Goal: Communication & Community: Answer question/provide support

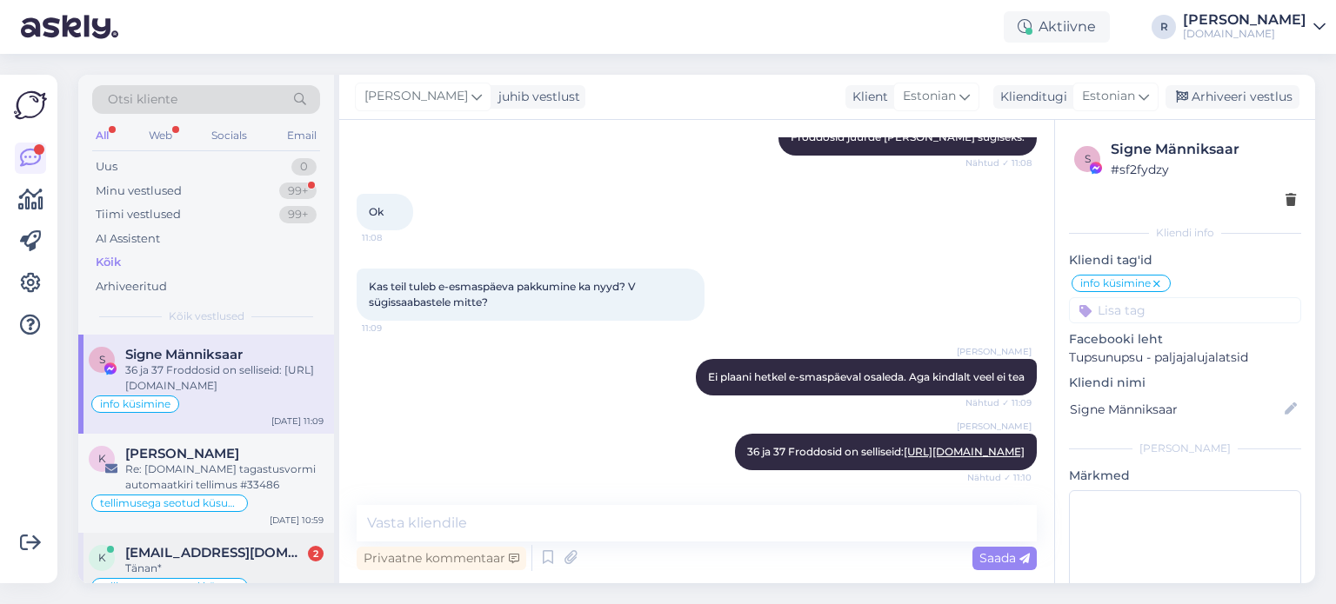
click at [239, 554] on span "[EMAIL_ADDRESS][DOMAIN_NAME]" at bounding box center [215, 553] width 181 height 16
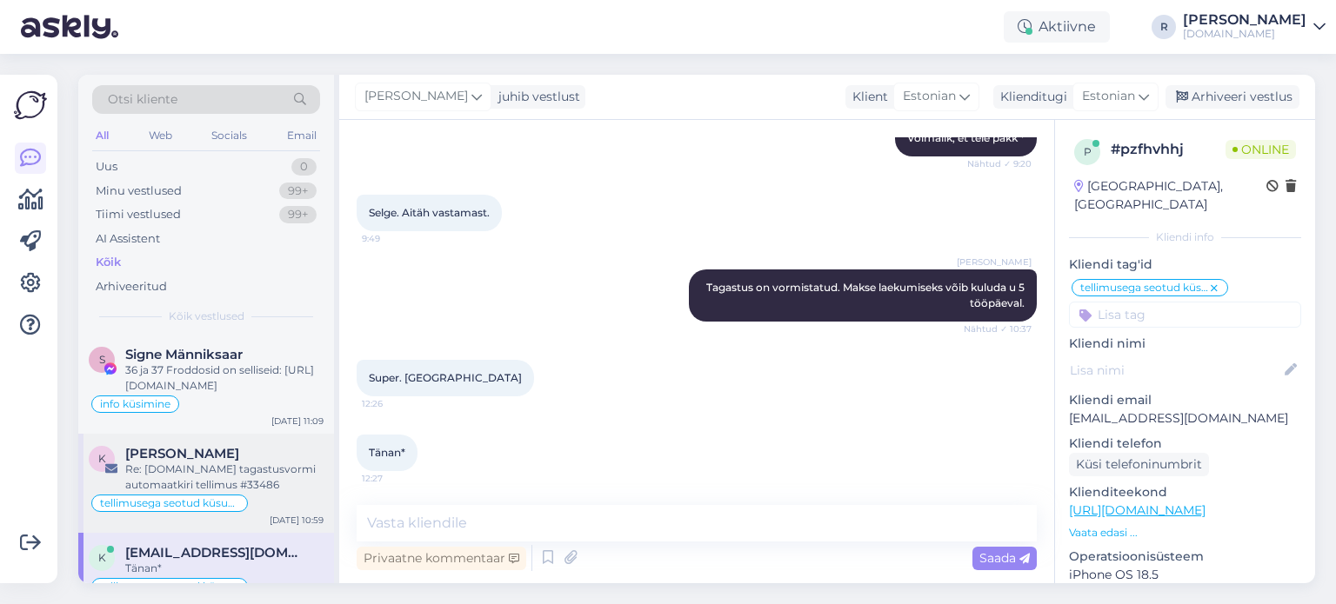
click at [214, 449] on div "[PERSON_NAME]" at bounding box center [224, 454] width 198 height 16
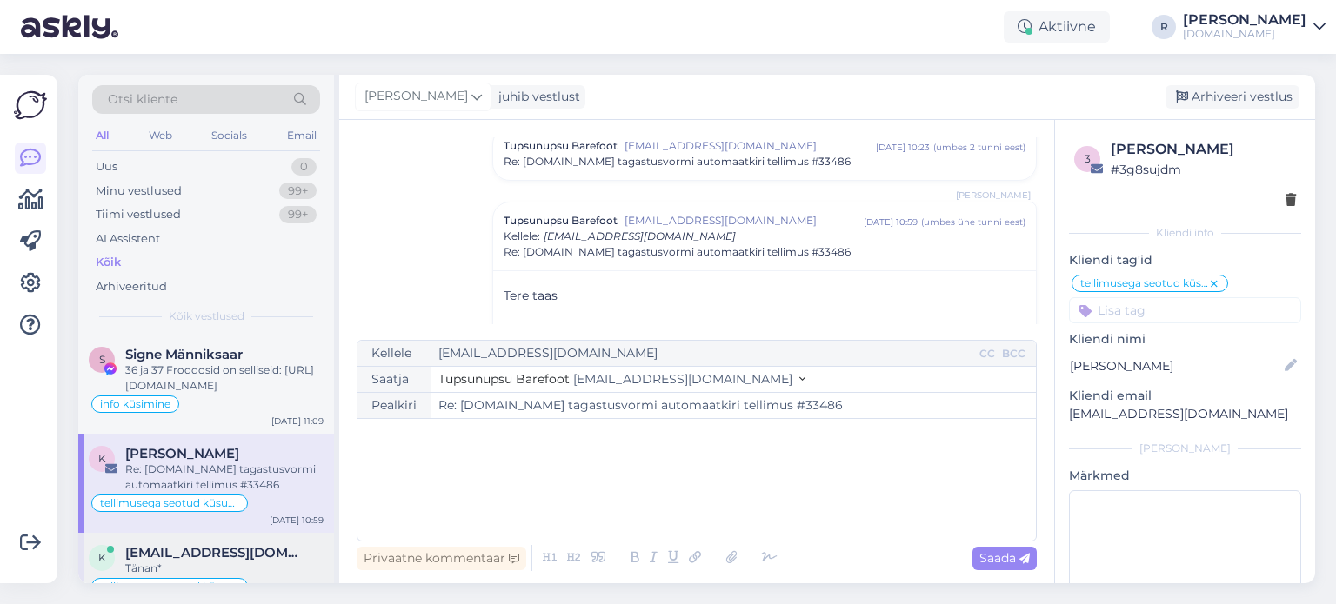
click at [211, 549] on span "[EMAIL_ADDRESS][DOMAIN_NAME]" at bounding box center [215, 553] width 181 height 16
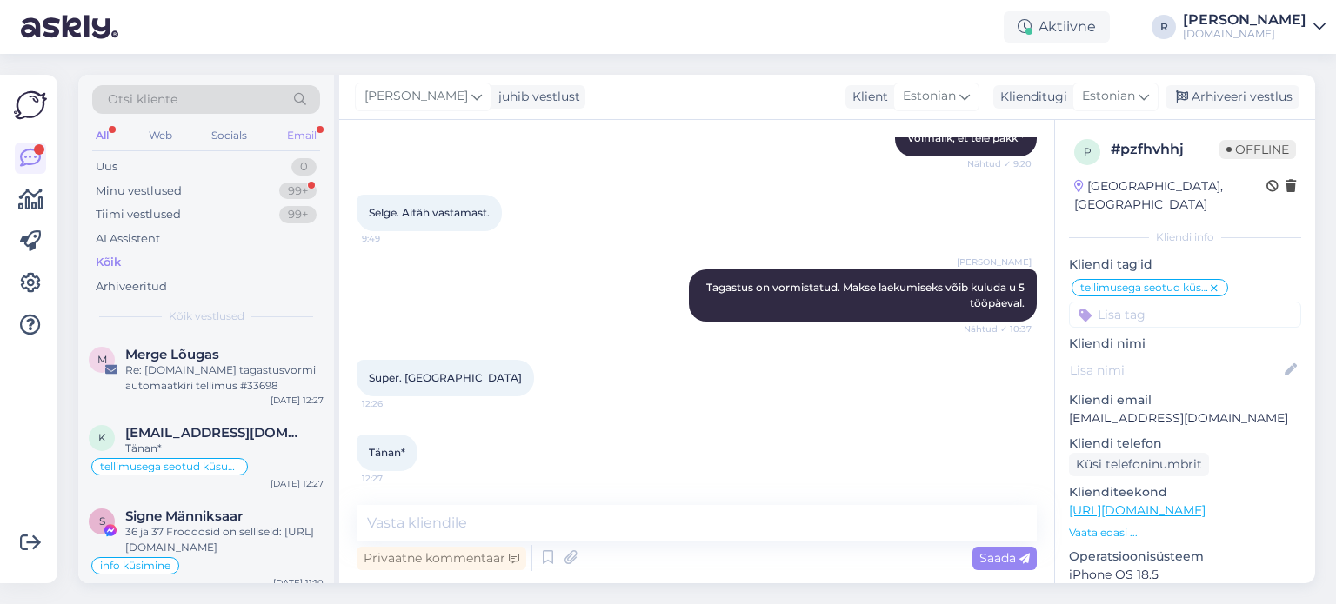
click at [296, 136] on div "Email" at bounding box center [302, 135] width 37 height 23
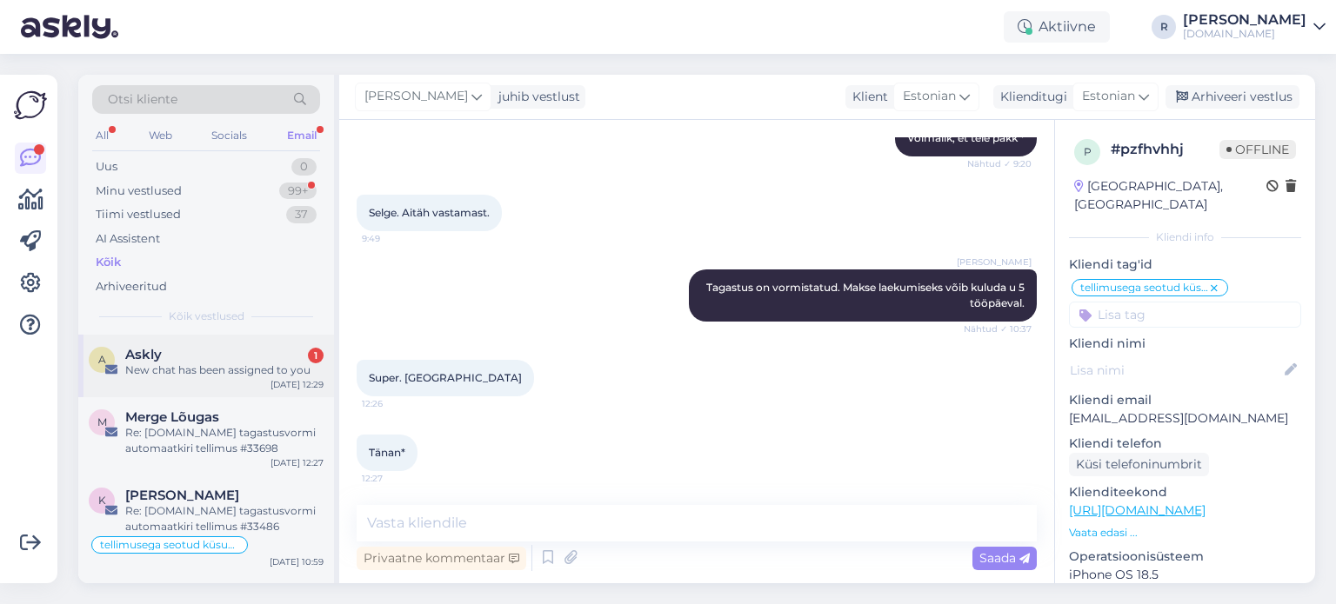
click at [181, 363] on div "New chat has been assigned to you" at bounding box center [224, 371] width 198 height 16
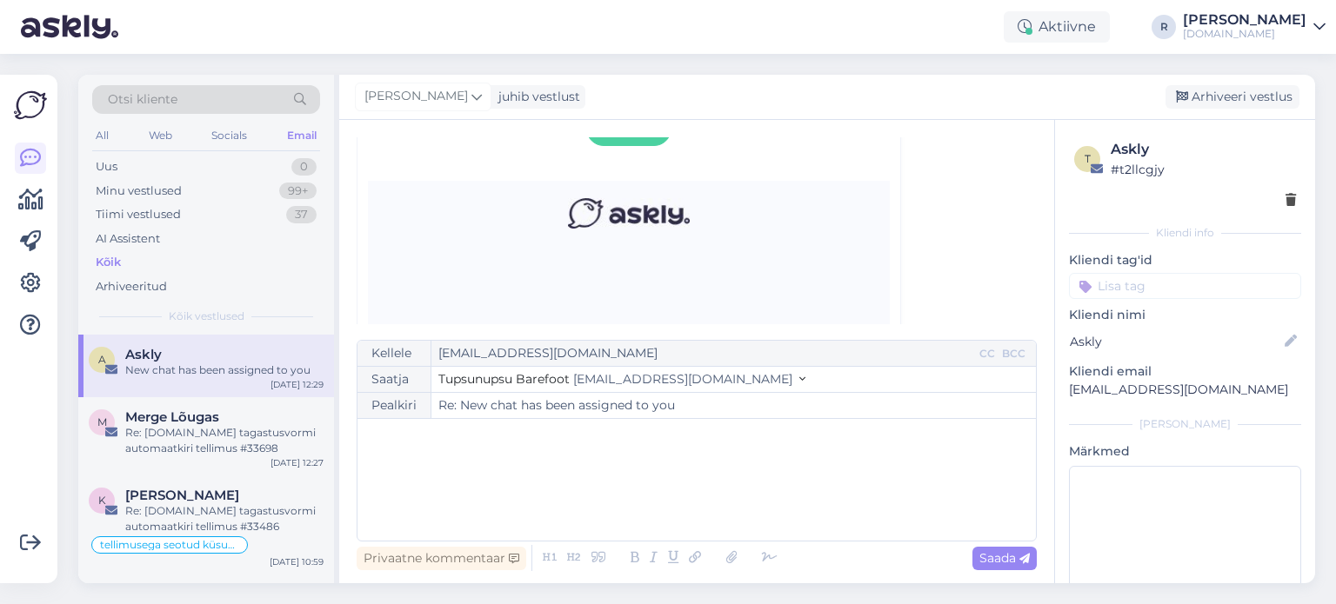
scroll to position [1432, 0]
click at [191, 439] on div "Re: [DOMAIN_NAME] tagastusvormi automaatkiri tellimus #33698" at bounding box center [224, 440] width 198 height 31
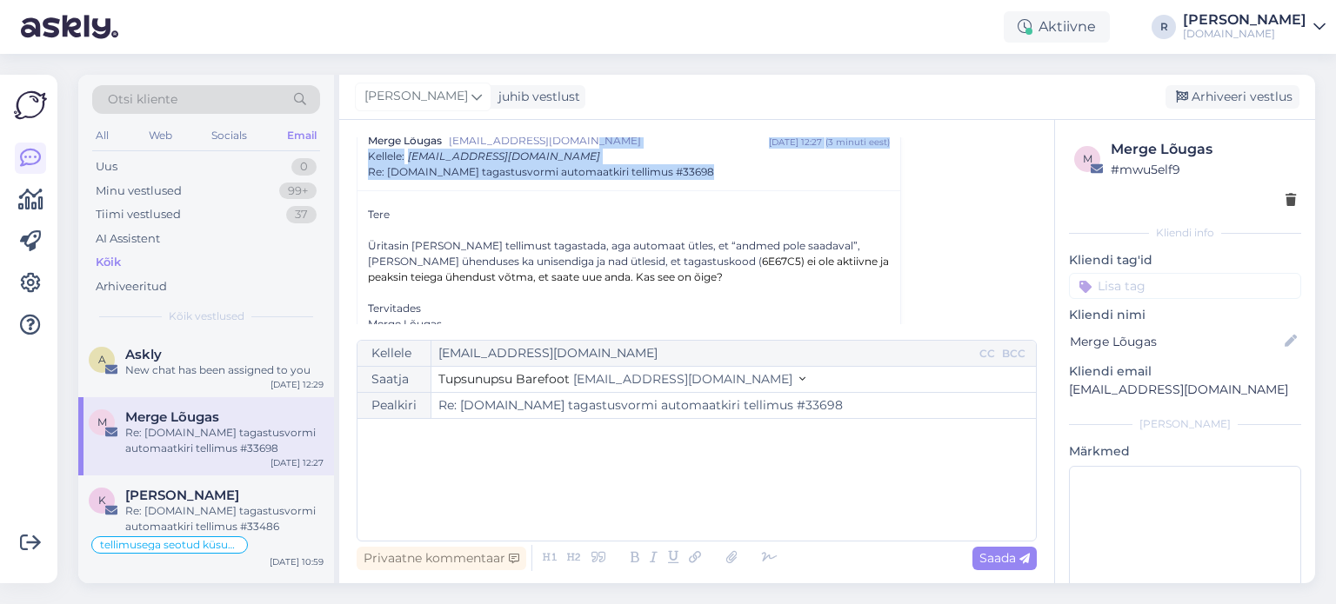
scroll to position [59, 0]
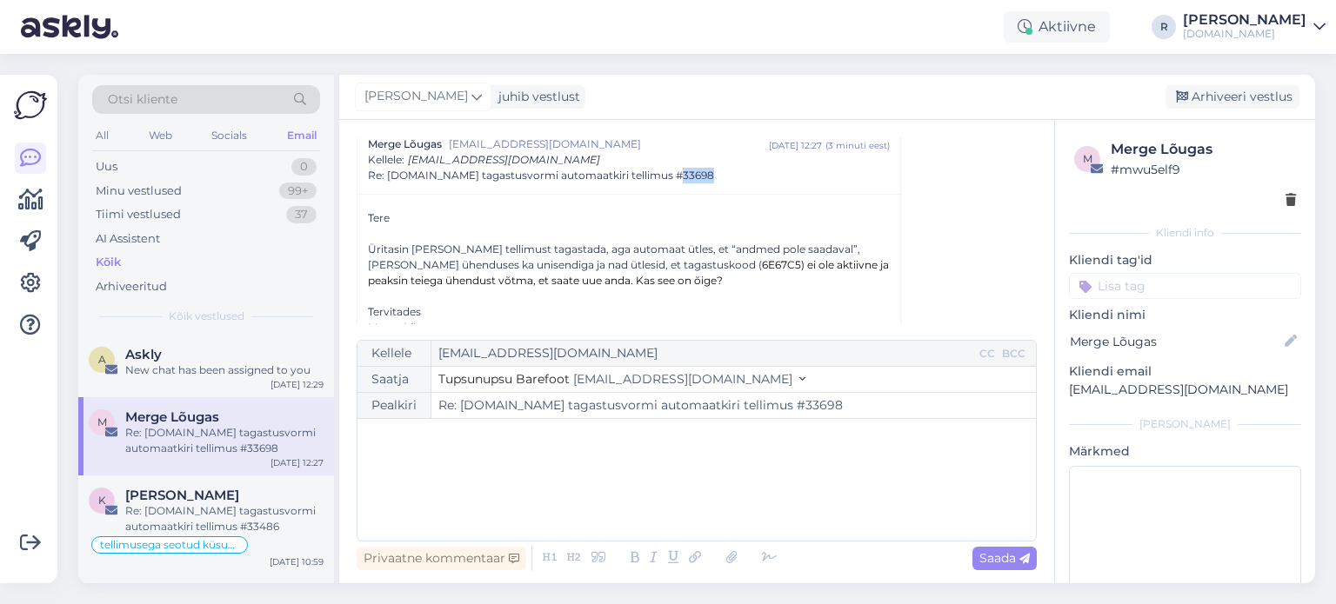
drag, startPoint x: 709, startPoint y: 148, endPoint x: 668, endPoint y: 177, distance: 50.5
click at [668, 177] on div "Re: [DOMAIN_NAME] tagastusvormi automaatkiri tellimus #33698" at bounding box center [629, 176] width 522 height 16
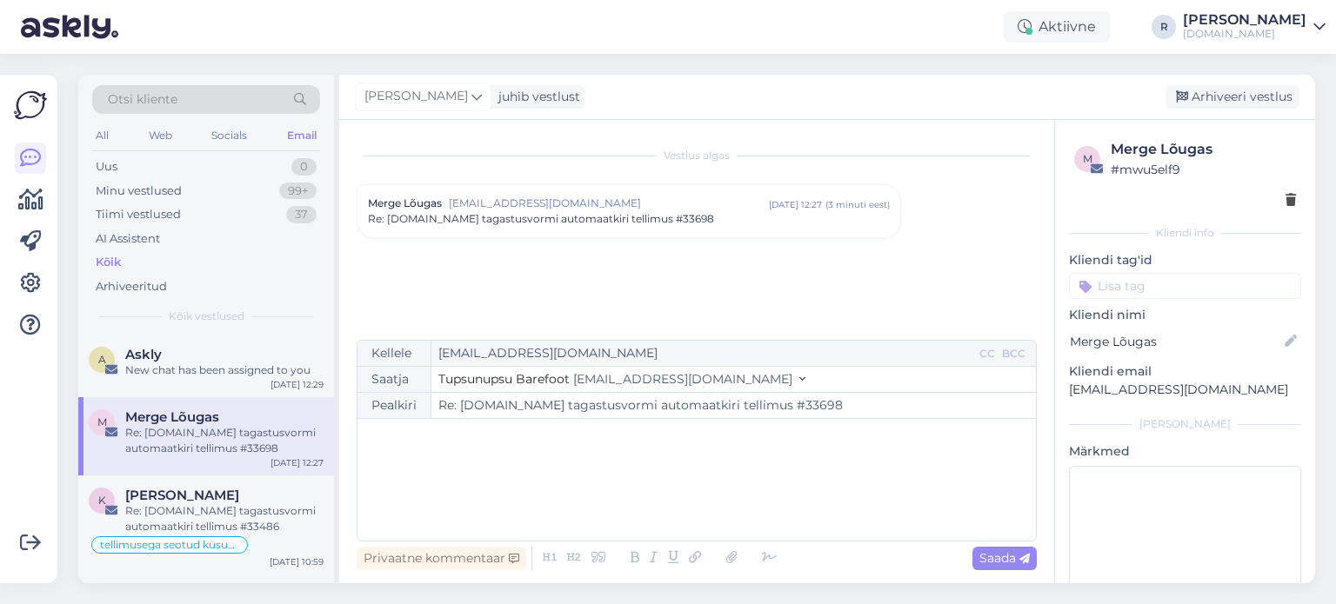
copy span "33698"
click at [682, 222] on span "Re: [DOMAIN_NAME] tagastusvormi automaatkiri tellimus #33698" at bounding box center [541, 219] width 346 height 16
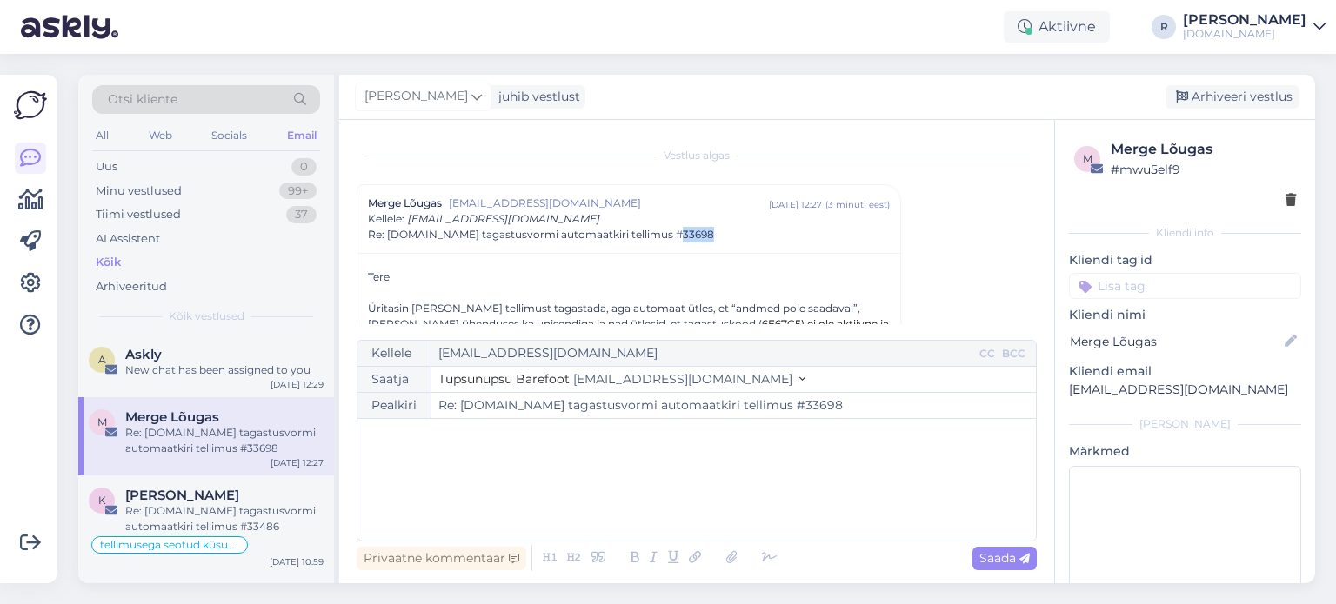
click at [682, 222] on div "[PERSON_NAME] [EMAIL_ADDRESS][DOMAIN_NAME] [DATE] 12:27 ( 3 minuti eest ) Kelle…" at bounding box center [629, 219] width 522 height 47
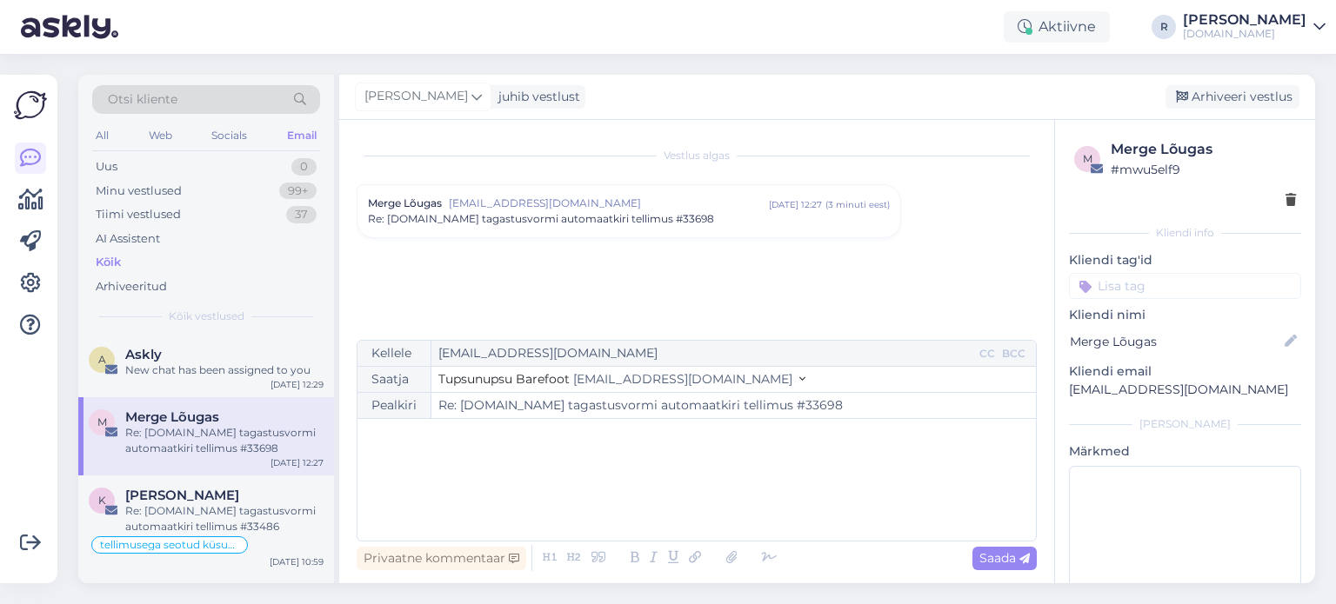
click at [682, 222] on span "Re: [DOMAIN_NAME] tagastusvormi automaatkiri tellimus #33698" at bounding box center [541, 219] width 346 height 16
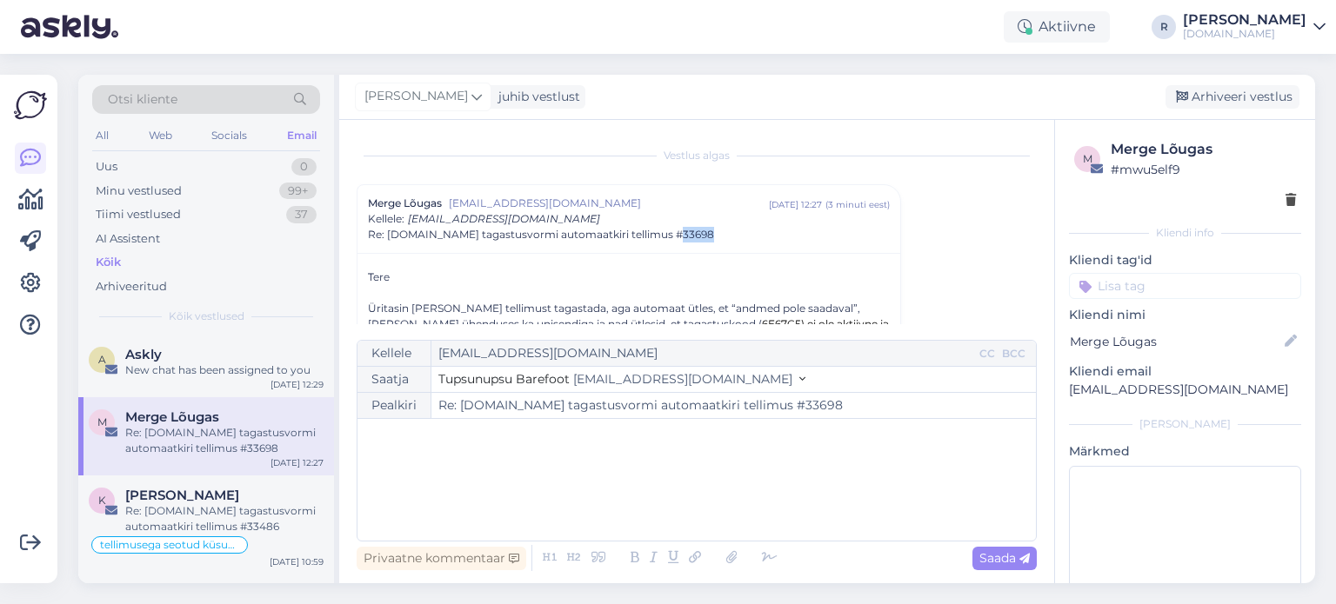
click at [682, 222] on div "[PERSON_NAME] [EMAIL_ADDRESS][DOMAIN_NAME] [DATE] 12:27 ( 3 minuti eest ) Kelle…" at bounding box center [629, 219] width 522 height 47
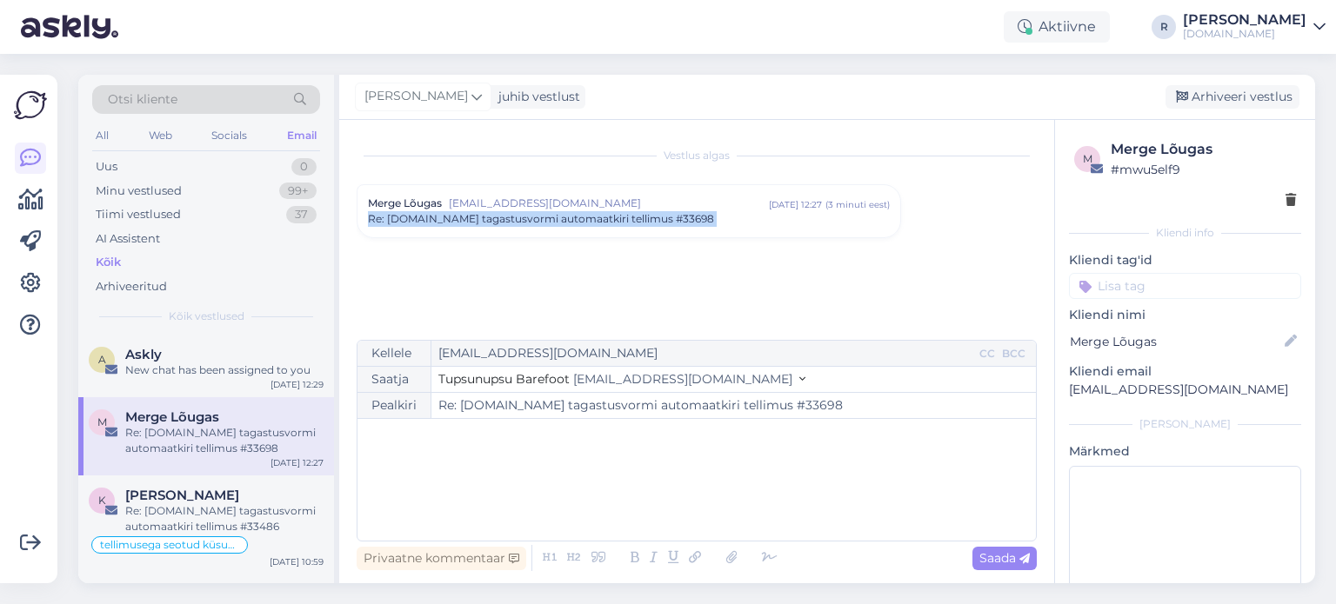
click at [682, 222] on span "Re: [DOMAIN_NAME] tagastusvormi automaatkiri tellimus #33698" at bounding box center [541, 219] width 346 height 16
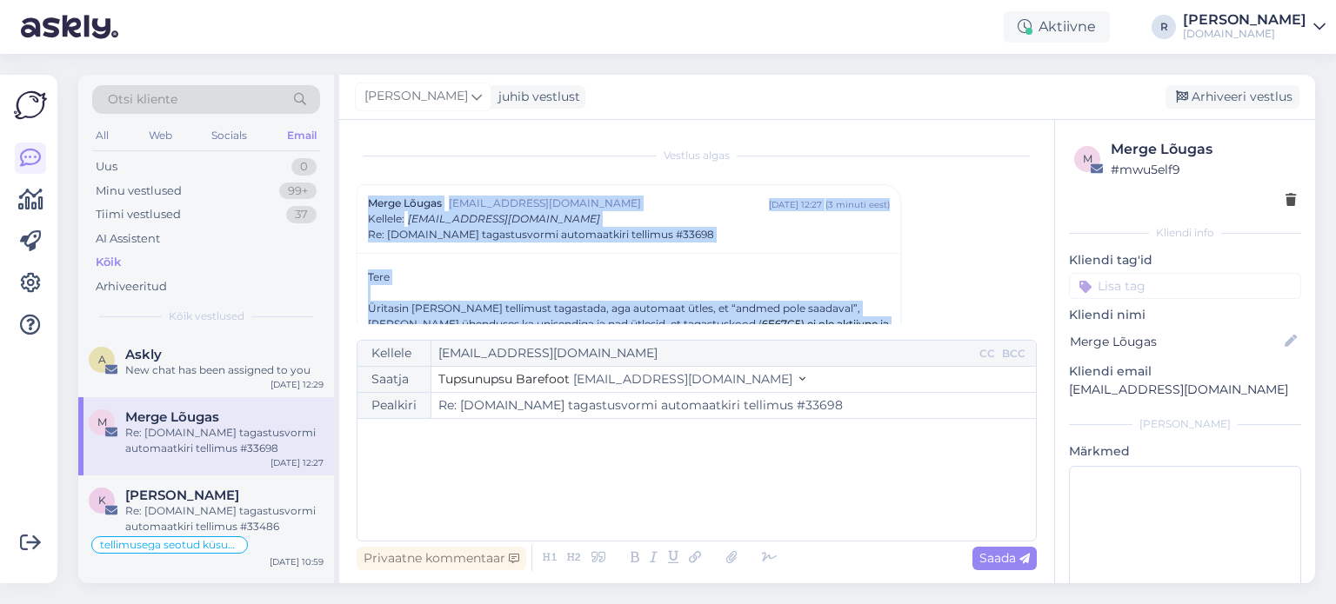
click at [682, 236] on span "Re: [DOMAIN_NAME] tagastusvormi automaatkiri tellimus #33698" at bounding box center [541, 235] width 346 height 16
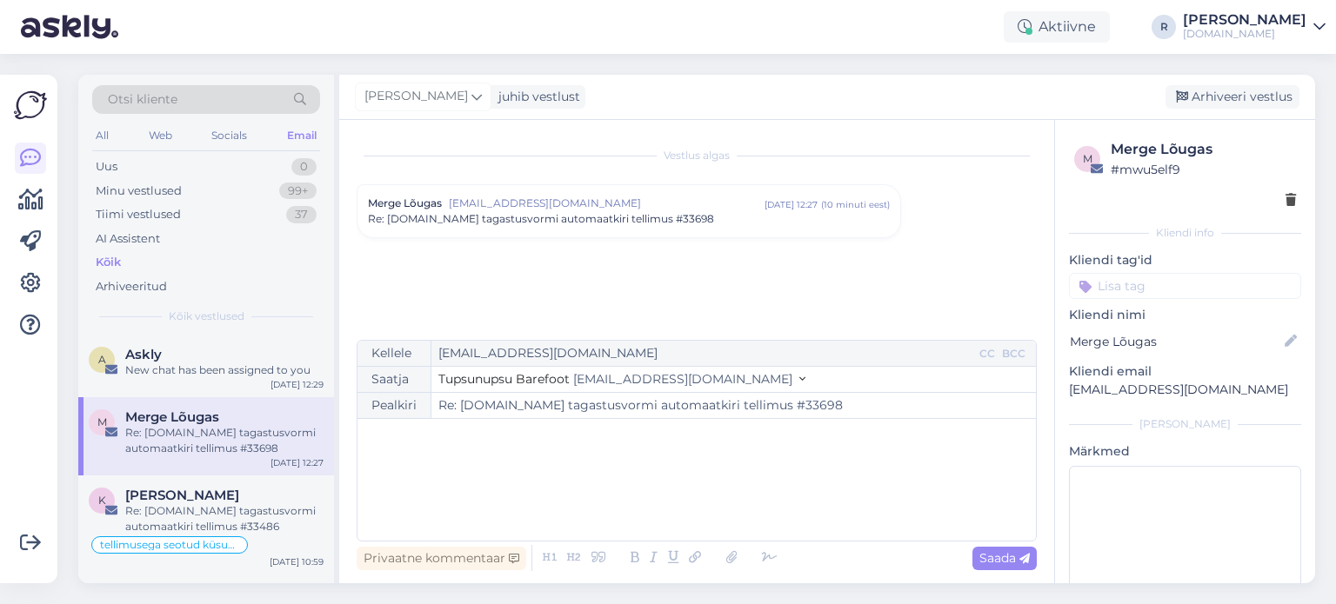
click at [449, 471] on div "﻿" at bounding box center [696, 480] width 661 height 104
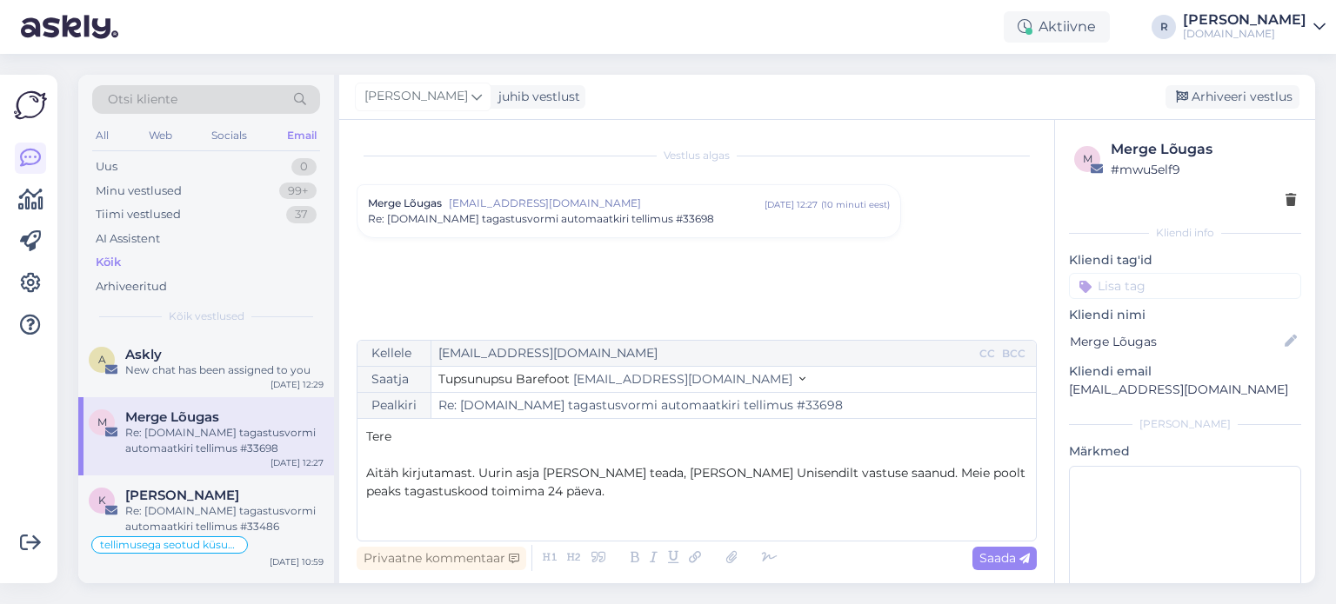
click at [512, 496] on span "Aitäh kirjutamast. Uurin asja [PERSON_NAME] teada, [PERSON_NAME] Unisendilt vas…" at bounding box center [697, 482] width 663 height 34
click at [761, 551] on icon at bounding box center [770, 558] width 26 height 24
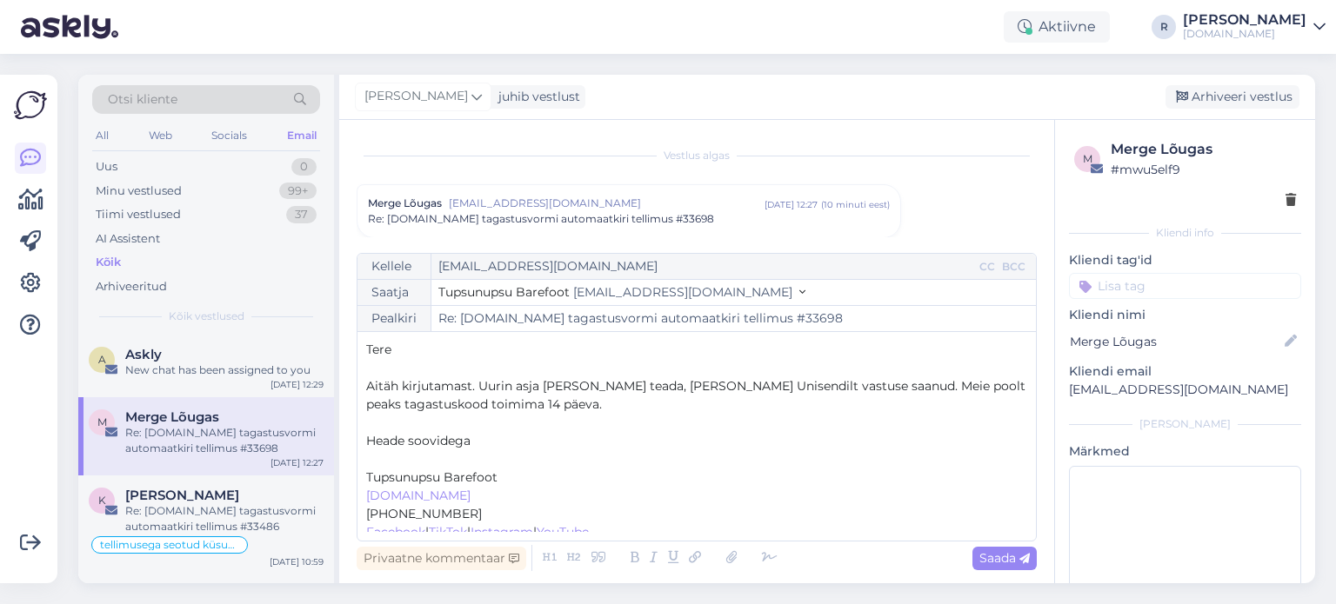
click at [391, 457] on p "﻿" at bounding box center [696, 460] width 661 height 18
click at [1007, 556] on span "Saada" at bounding box center [1004, 559] width 50 height 16
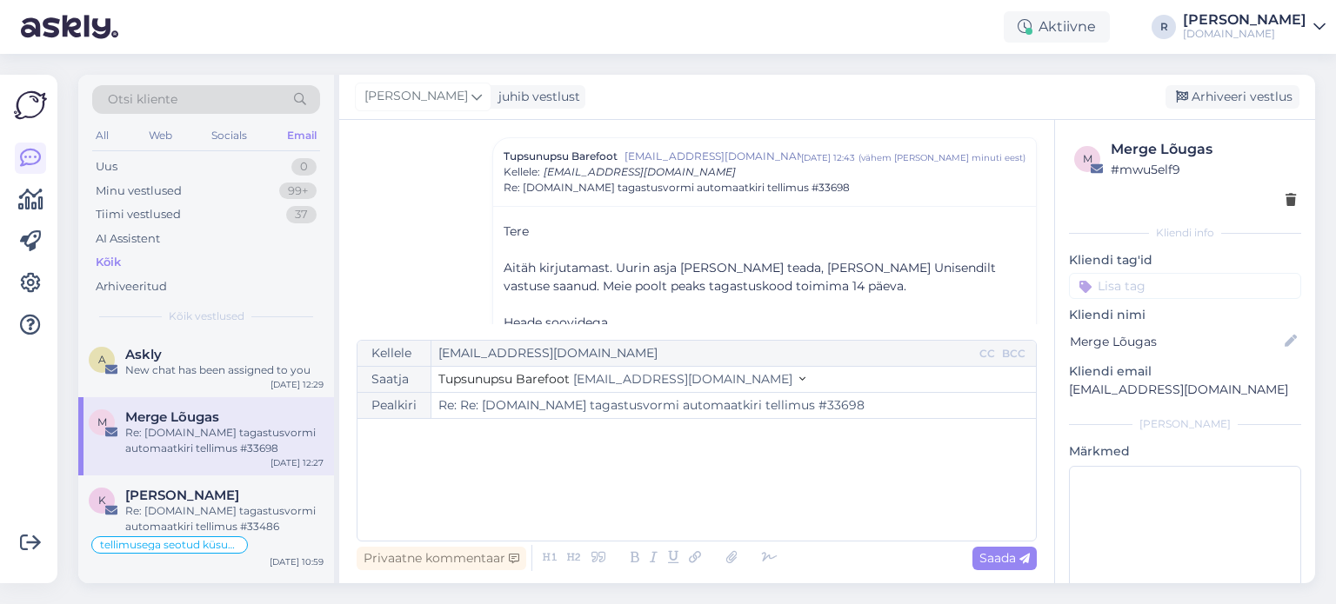
click at [1185, 282] on input at bounding box center [1185, 286] width 232 height 26
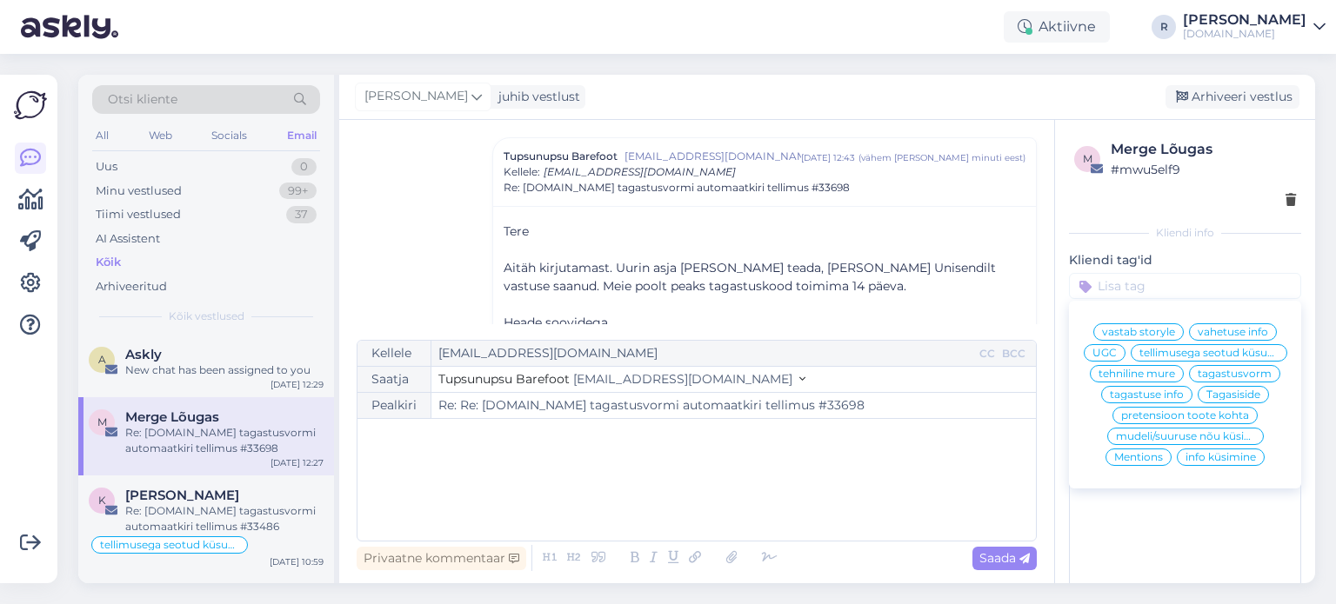
click at [1134, 379] on span "tehniline mure" at bounding box center [1136, 374] width 77 height 10
type input "Re: [DOMAIN_NAME] tagastusvormi automaatkiri tellimus #33698"
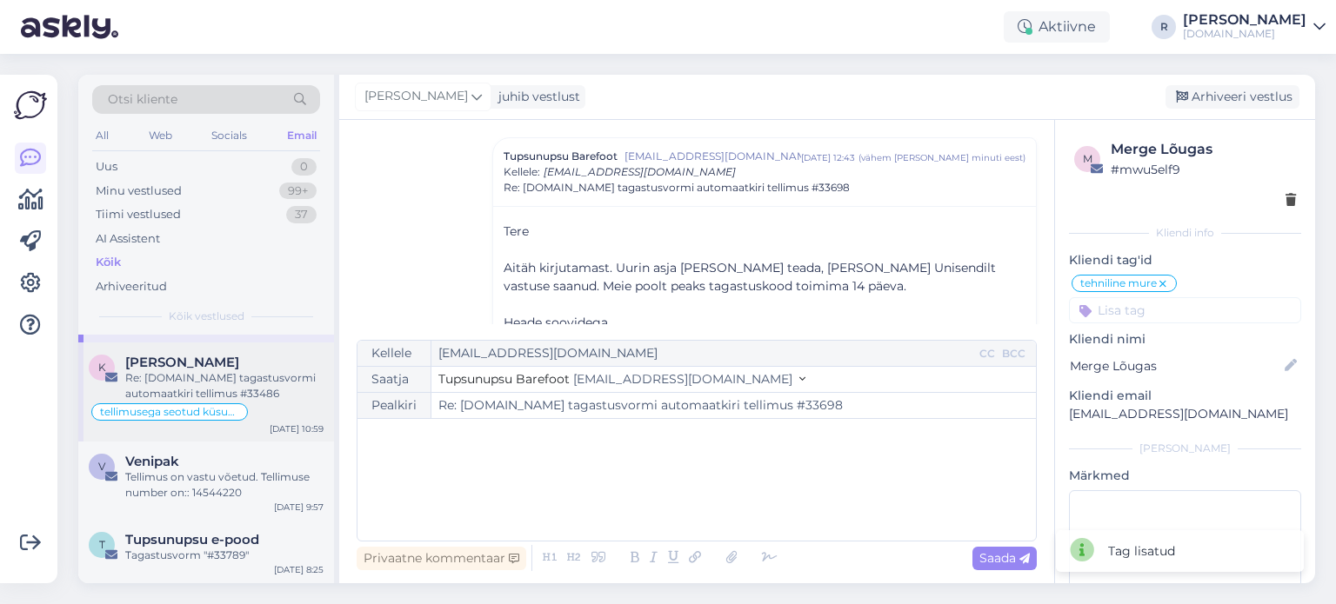
scroll to position [174, 0]
